Goal: Subscribe to service/newsletter

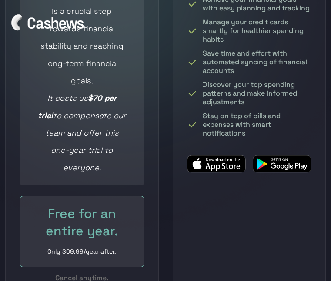
scroll to position [5998, 0]
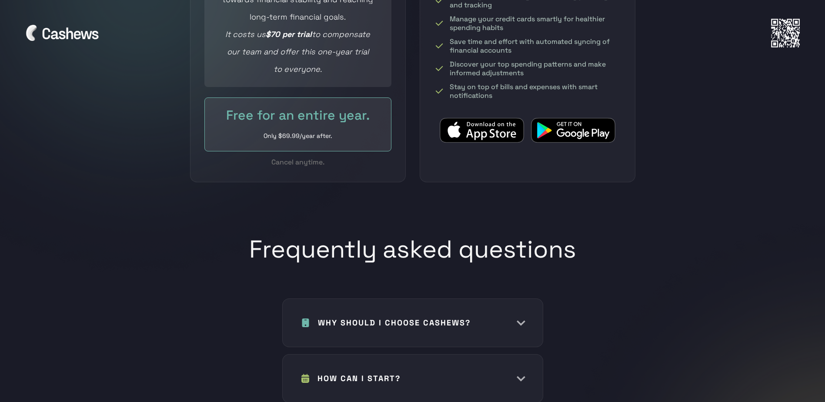
scroll to position [3781, 0]
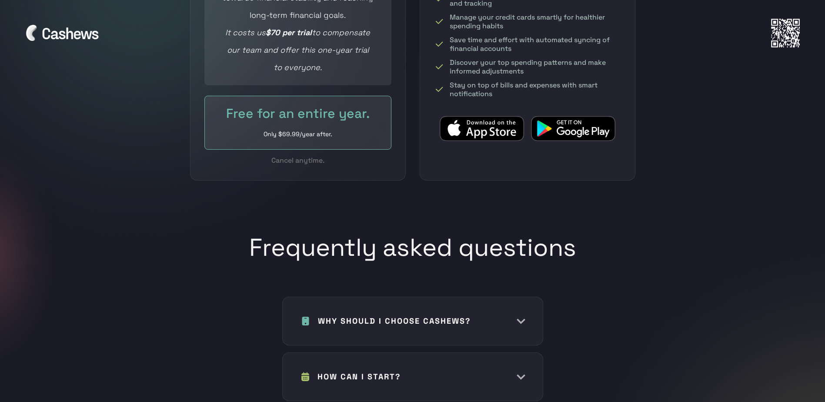
click at [330, 105] on div "Free for an entire year." at bounding box center [297, 113] width 151 height 17
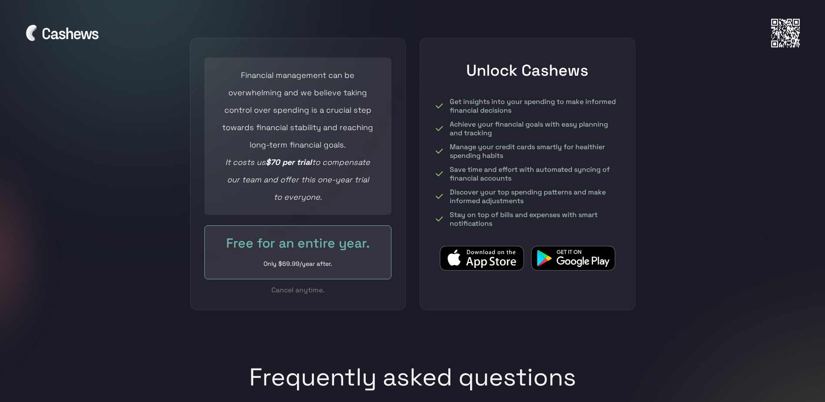
scroll to position [3651, 0]
click at [308, 258] on div "Only $69.99/year after." at bounding box center [297, 264] width 151 height 13
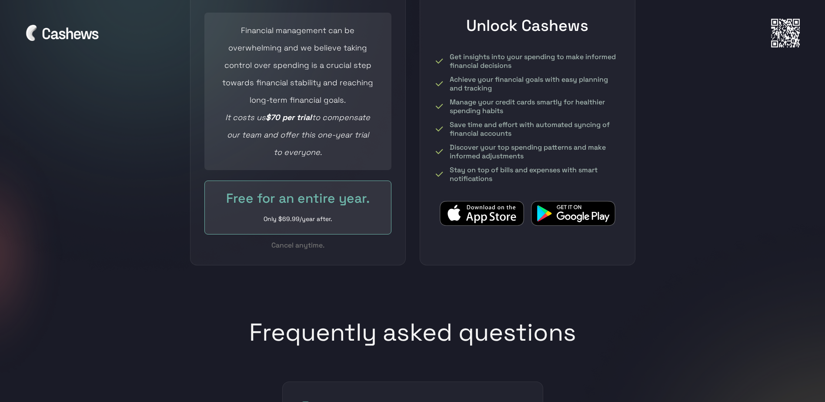
scroll to position [3694, 0]
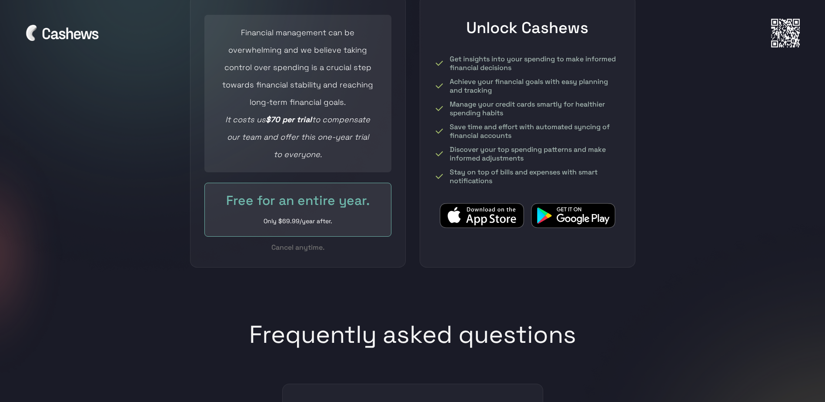
click at [330, 203] on img at bounding box center [481, 216] width 84 height 26
click at [322, 183] on div "Free for an entire year. Only $69.99/year after." at bounding box center [297, 210] width 187 height 54
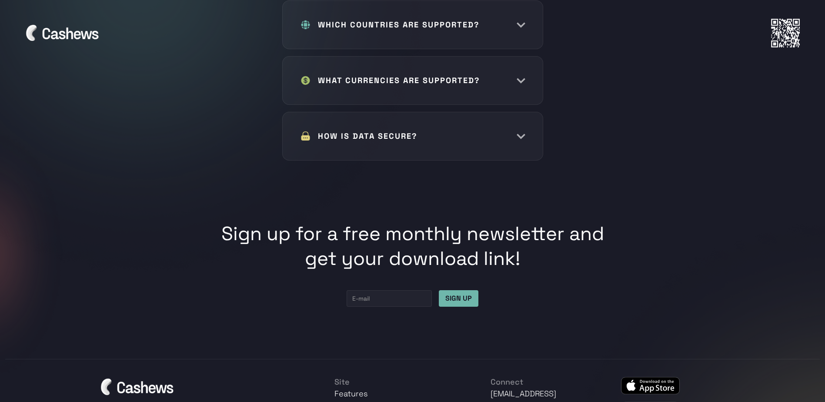
scroll to position [4346, 0]
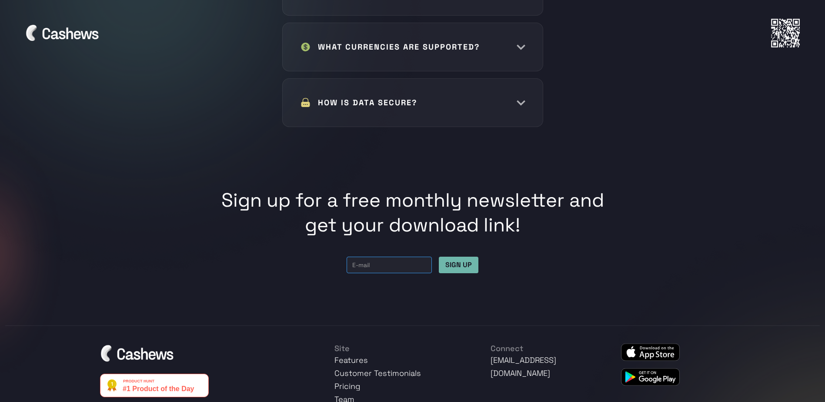
click at [330, 256] on input "Email Form" at bounding box center [388, 264] width 85 height 17
type input "[EMAIL_ADDRESS][DOMAIN_NAME]"
click at [330, 256] on input "SIGN UP" at bounding box center [459, 264] width 40 height 17
type input "Please wait..."
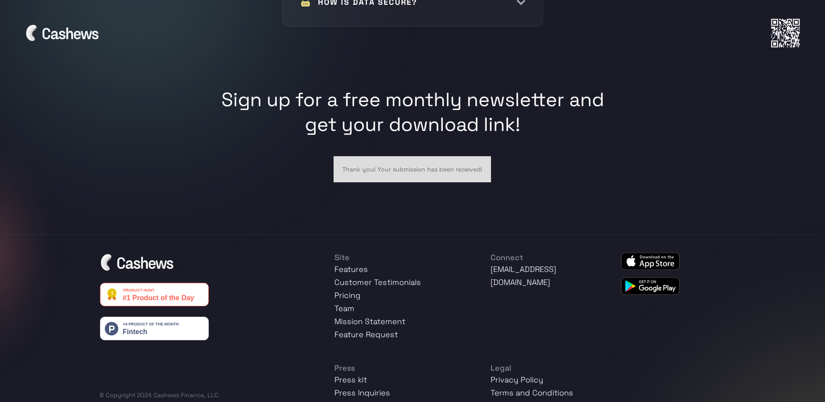
scroll to position [4452, 0]
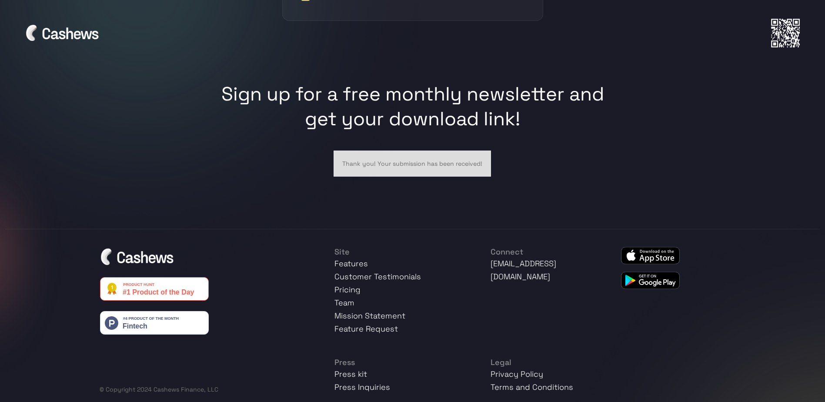
click at [330, 258] on link "[EMAIL_ADDRESS][DOMAIN_NAME]" at bounding box center [523, 269] width 66 height 23
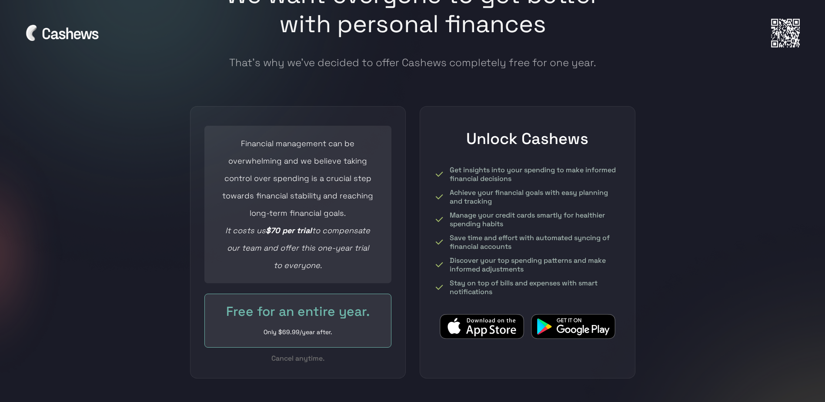
scroll to position [3583, 0]
click at [312, 281] on div "Only $69.99/year after." at bounding box center [297, 332] width 151 height 13
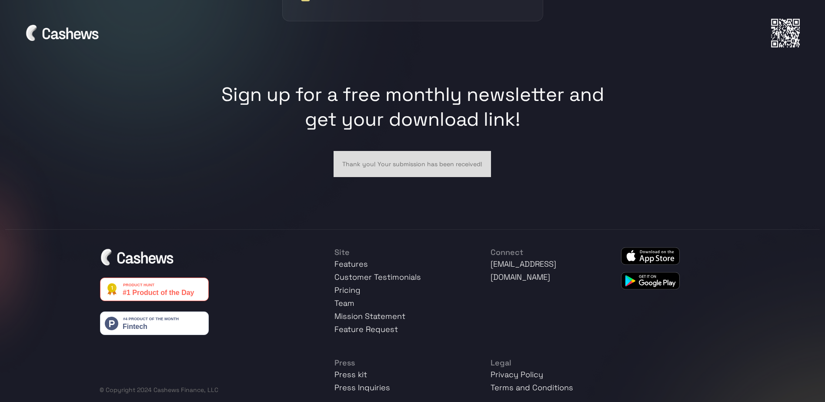
scroll to position [4452, 0]
click at [330, 281] on link "Pricing" at bounding box center [347, 289] width 26 height 10
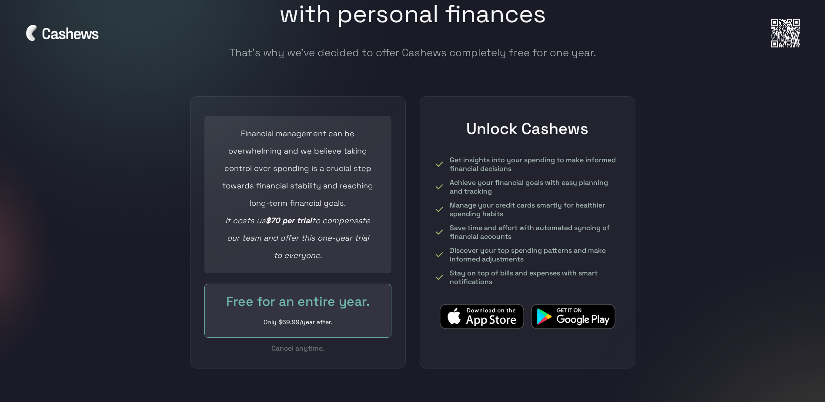
scroll to position [3550, 0]
